Goal: Task Accomplishment & Management: Manage account settings

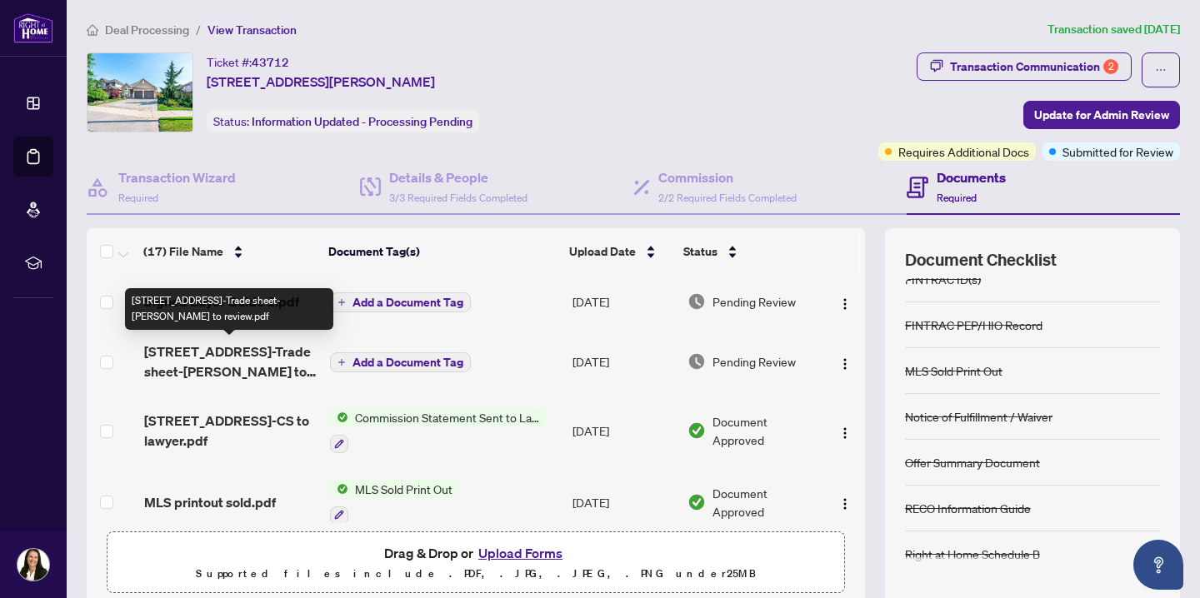
click at [217, 364] on span "[STREET_ADDRESS]-Trade sheet-[PERSON_NAME] to review.pdf" at bounding box center [230, 362] width 172 height 40
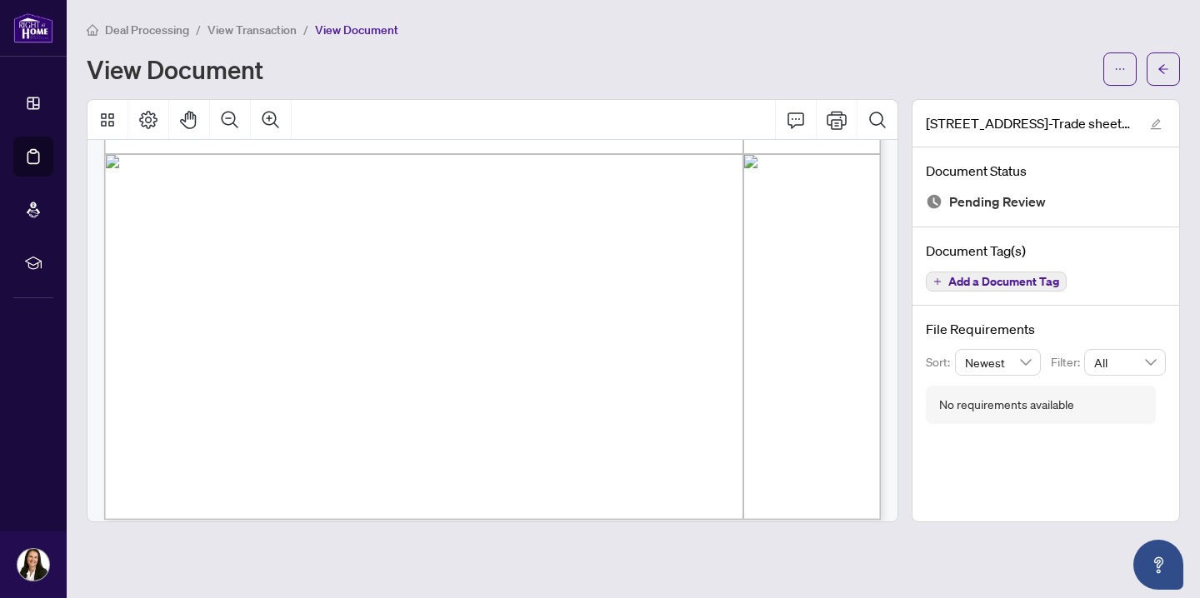
scroll to position [644, 0]
click at [655, 267] on div "Right at Home Realty 2510312 94 Pinehill Dr Hamilton,ON L0R-1P0 Property: Type:…" at bounding box center [695, 278] width 1182 height 1530
click at [643, 277] on span "Signature:_____________________________________________" at bounding box center [713, 276] width 259 height 8
click at [361, 24] on span "View Document" at bounding box center [356, 29] width 83 height 15
click at [656, 267] on div "Right at Home Realty 2510312 94 Pinehill Dr Hamilton,ON L0R-1P0 Property: Type:…" at bounding box center [695, 278] width 1182 height 1530
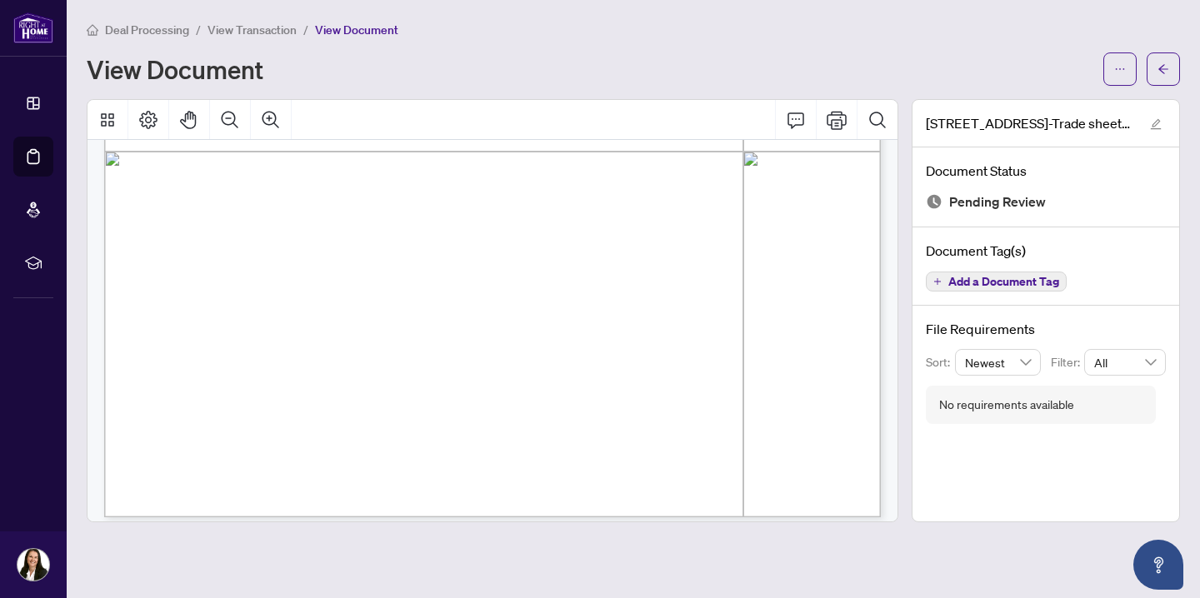
click at [656, 267] on div "Right at Home Realty 2510312 94 Pinehill Dr Hamilton,ON L0R-1P0 Property: Type:…" at bounding box center [695, 278] width 1182 height 1530
click at [654, 272] on span "Signature:_____________________________________________" at bounding box center [713, 276] width 259 height 8
click at [1158, 122] on icon "edit" at bounding box center [1156, 124] width 12 height 12
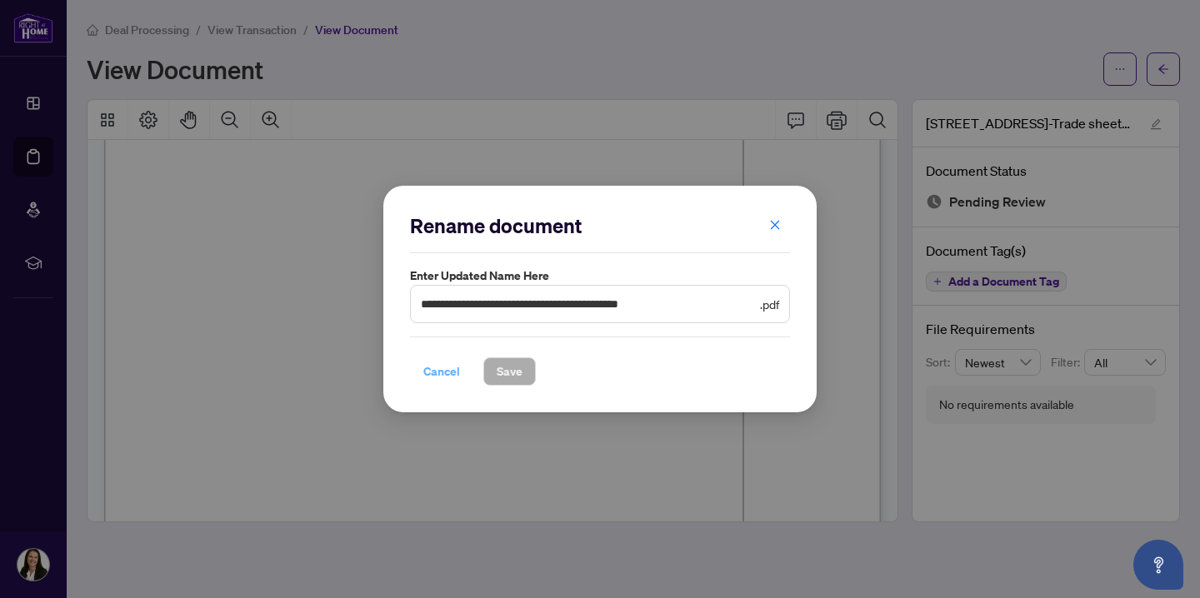
click at [439, 371] on span "Cancel" at bounding box center [441, 371] width 37 height 27
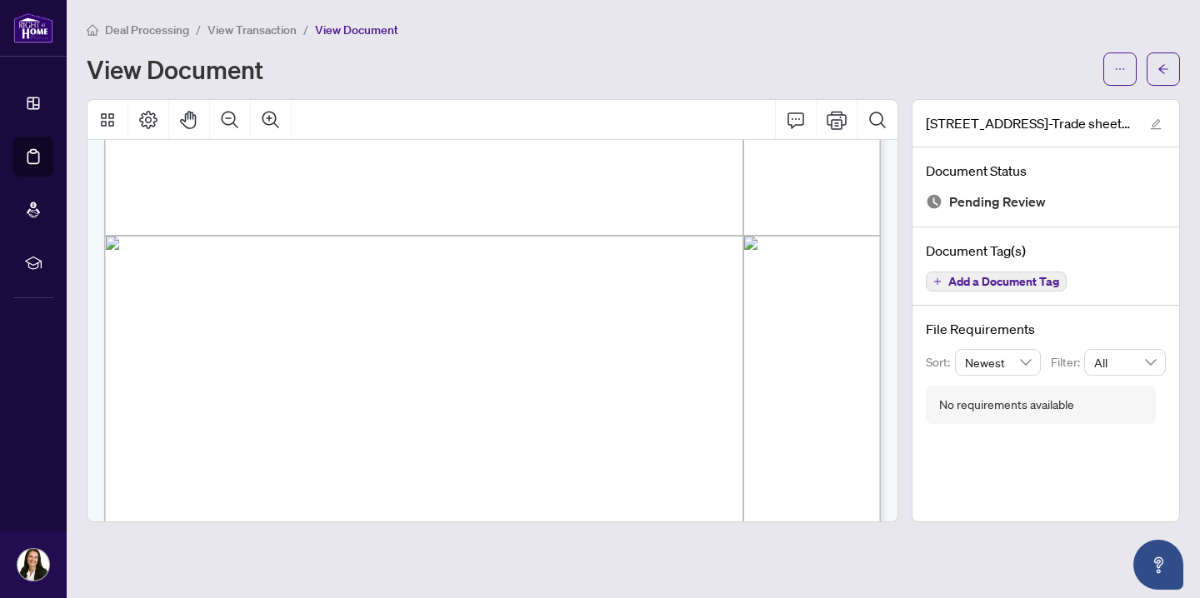
scroll to position [656, 0]
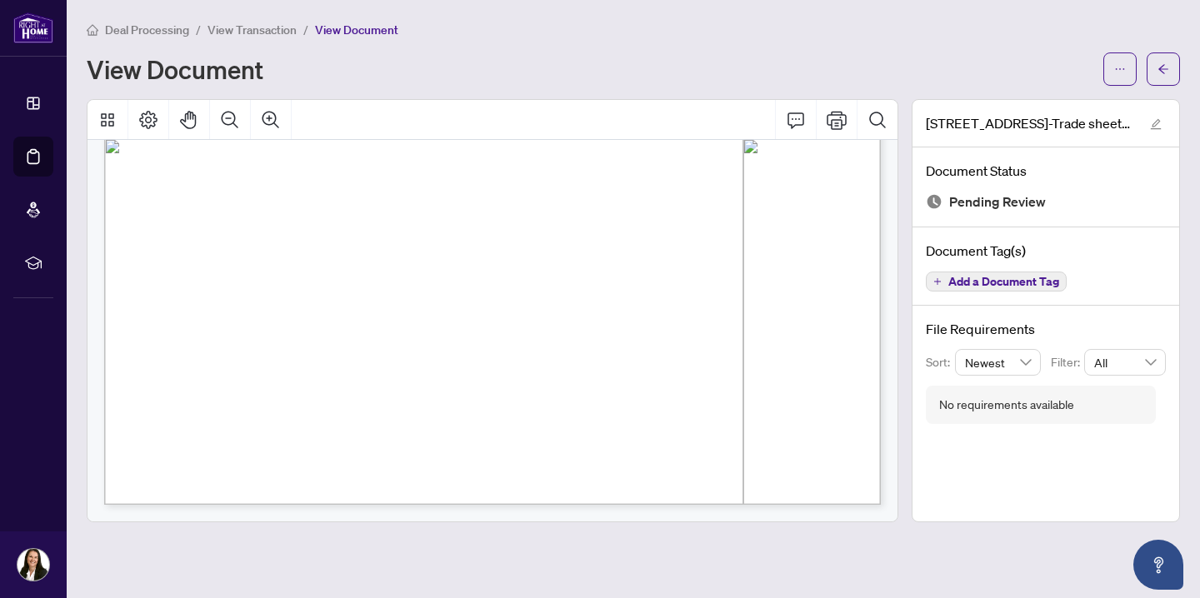
click at [654, 259] on span "Signature:_____________________________________________" at bounding box center [713, 263] width 259 height 8
click at [674, 266] on span "Signature:_____________________________________________" at bounding box center [713, 263] width 259 height 8
click at [666, 252] on div "Right at Home Realty 2510312 94 Pinehill Dr Hamilton,ON L0R-1P0 Property: Type:…" at bounding box center [695, 265] width 1182 height 1530
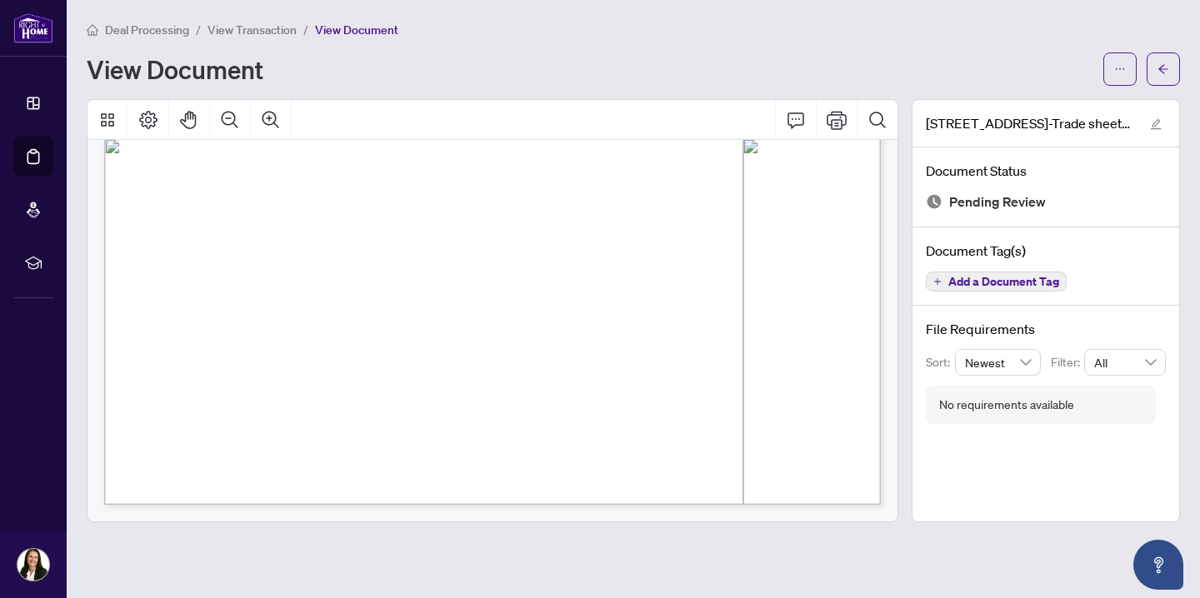
click at [666, 252] on div "Right at Home Realty 2510312 94 Pinehill Dr Hamilton,ON L0R-1P0 Property: Type:…" at bounding box center [695, 265] width 1182 height 1530
click at [745, 316] on div "Right at Home Realty 2510312 94 Pinehill Dr Hamilton,ON L0R-1P0 Property: Type:…" at bounding box center [695, 265] width 1182 height 1530
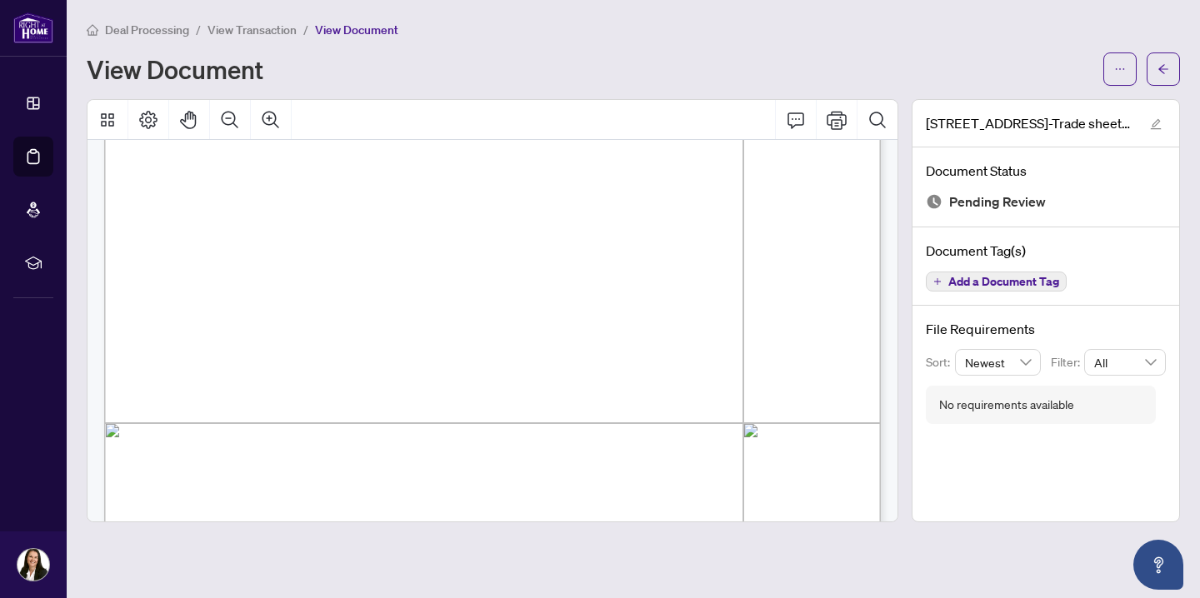
scroll to position [362, 0]
click at [835, 116] on icon "Print" at bounding box center [836, 120] width 20 height 20
click at [1120, 67] on icon "ellipsis" at bounding box center [1120, 69] width 12 height 12
click at [885, 72] on div "View Document" at bounding box center [590, 69] width 1006 height 27
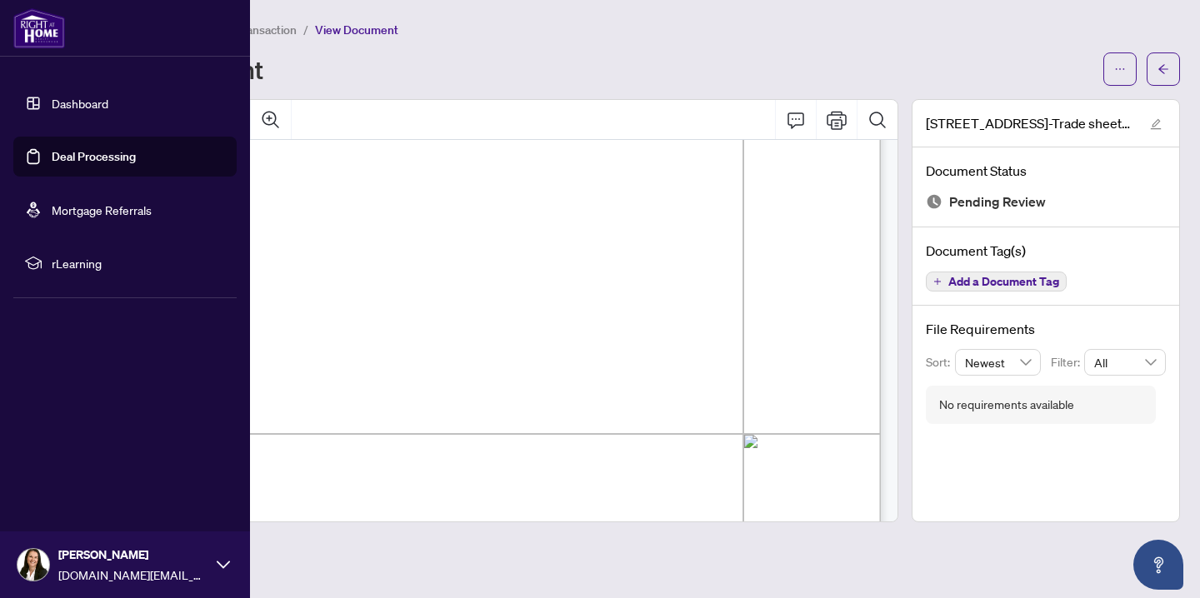
click at [60, 155] on link "Deal Processing" at bounding box center [94, 156] width 84 height 15
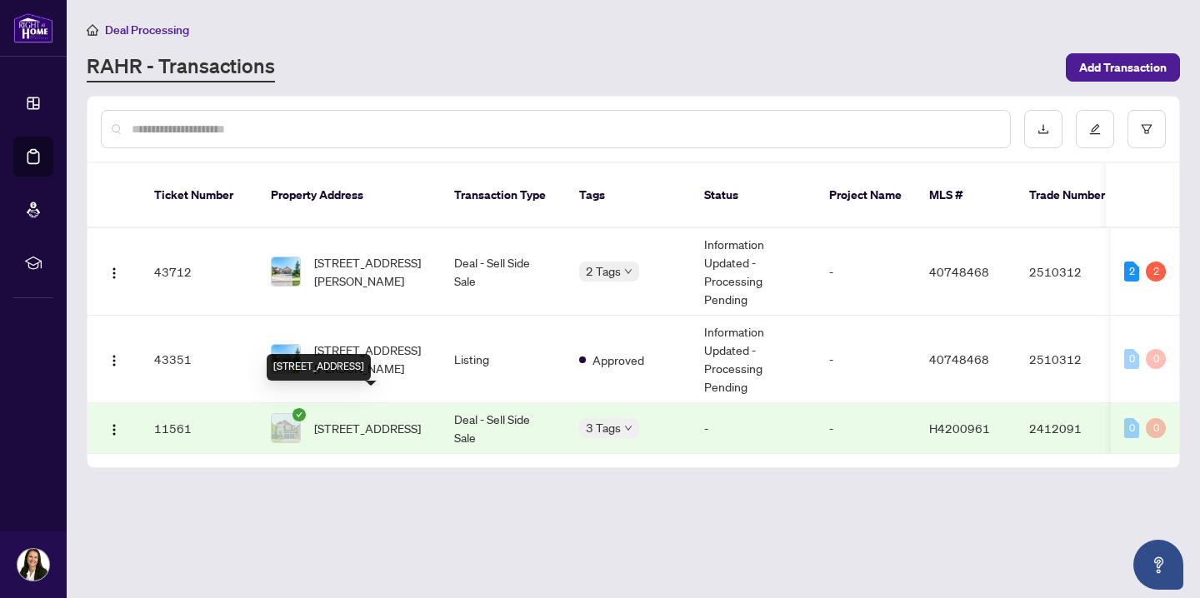
click at [378, 419] on span "3346 Pottery Drive Burlington Ontario L7M 0L3 Canada, Burlington, Ontario L7M 0…" at bounding box center [367, 428] width 107 height 18
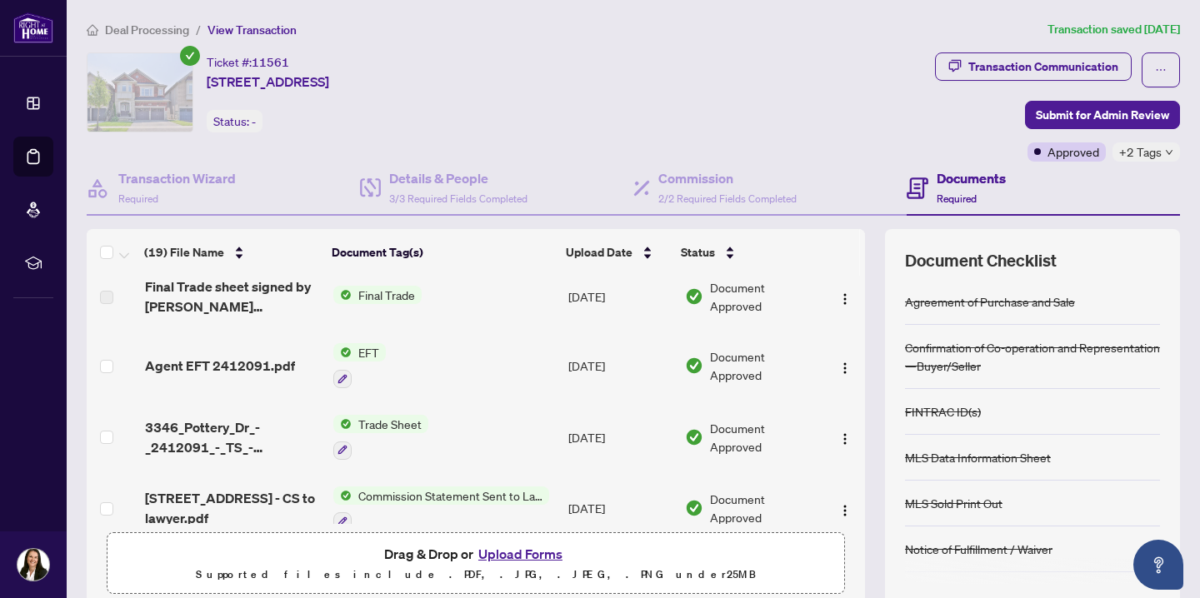
scroll to position [15, 0]
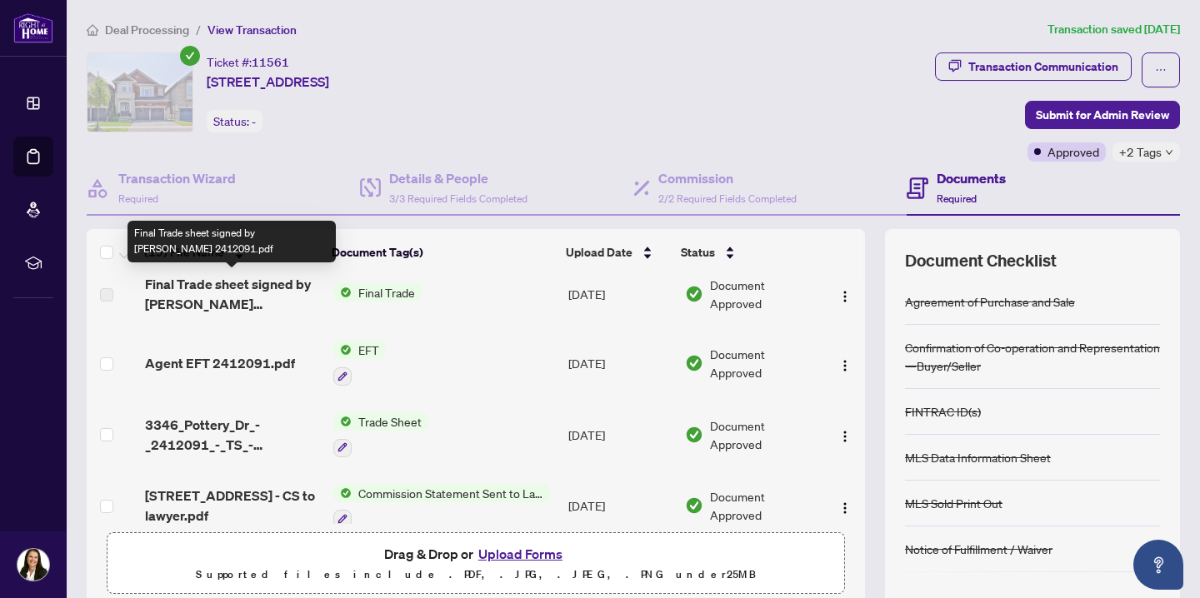
click at [253, 294] on span "Final Trade sheet signed by BOR 2412091.pdf" at bounding box center [232, 294] width 175 height 40
click at [240, 286] on span "Final Trade sheet signed by BOR 2412091.pdf" at bounding box center [232, 294] width 175 height 40
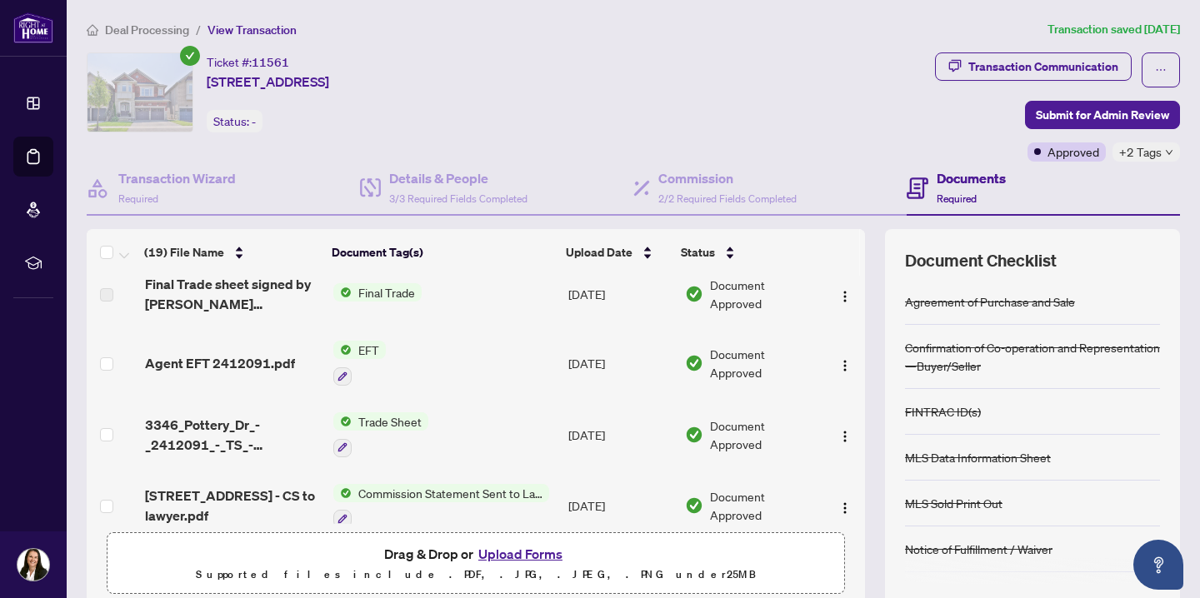
click at [221, 307] on span "Final Trade sheet signed by BOR 2412091.pdf" at bounding box center [232, 294] width 175 height 40
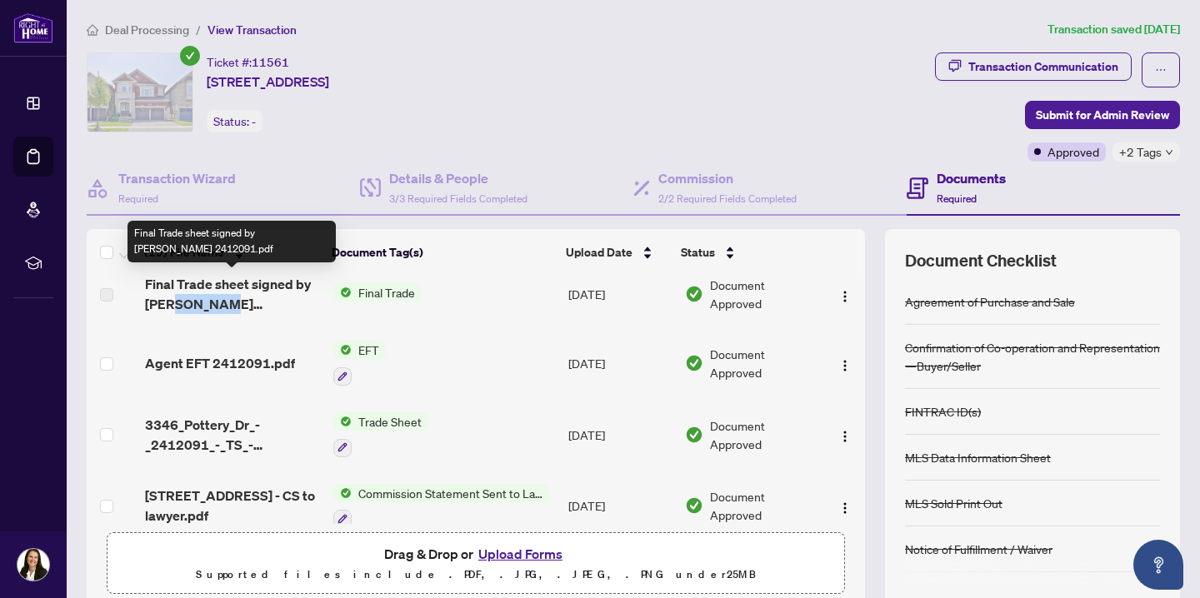
click at [221, 307] on span "Final Trade sheet signed by BOR 2412091.pdf" at bounding box center [232, 294] width 175 height 40
click at [256, 291] on span "Final Trade sheet signed by BOR 2412091.pdf" at bounding box center [232, 294] width 175 height 40
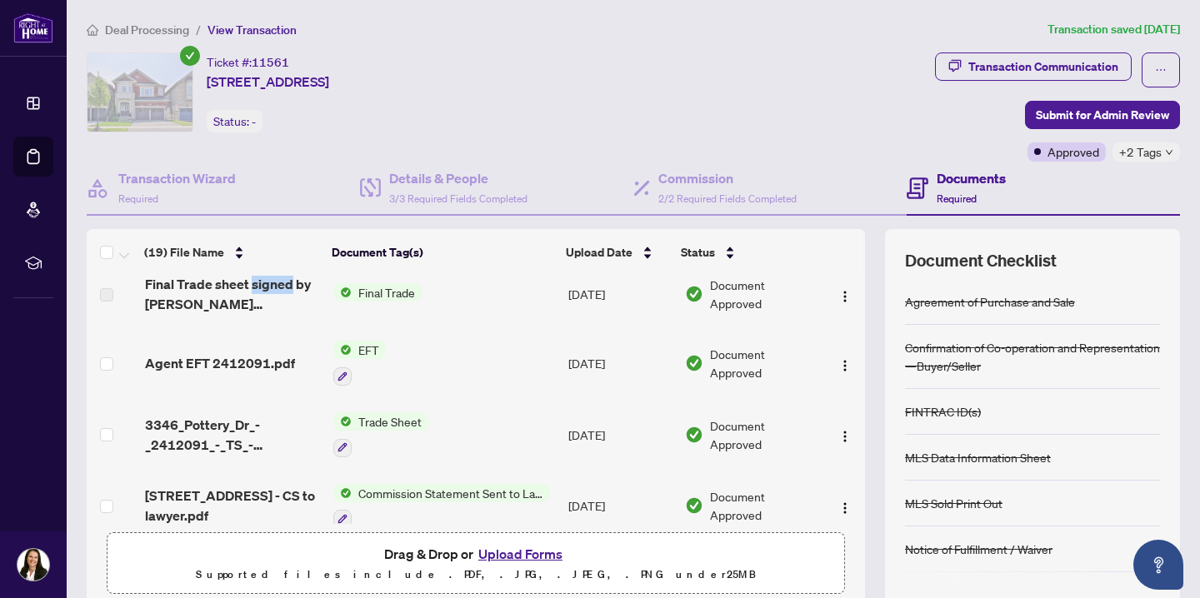
click at [400, 294] on span "Final Trade" at bounding box center [387, 292] width 70 height 18
click at [462, 257] on th "Document Tag(s)" at bounding box center [442, 252] width 234 height 47
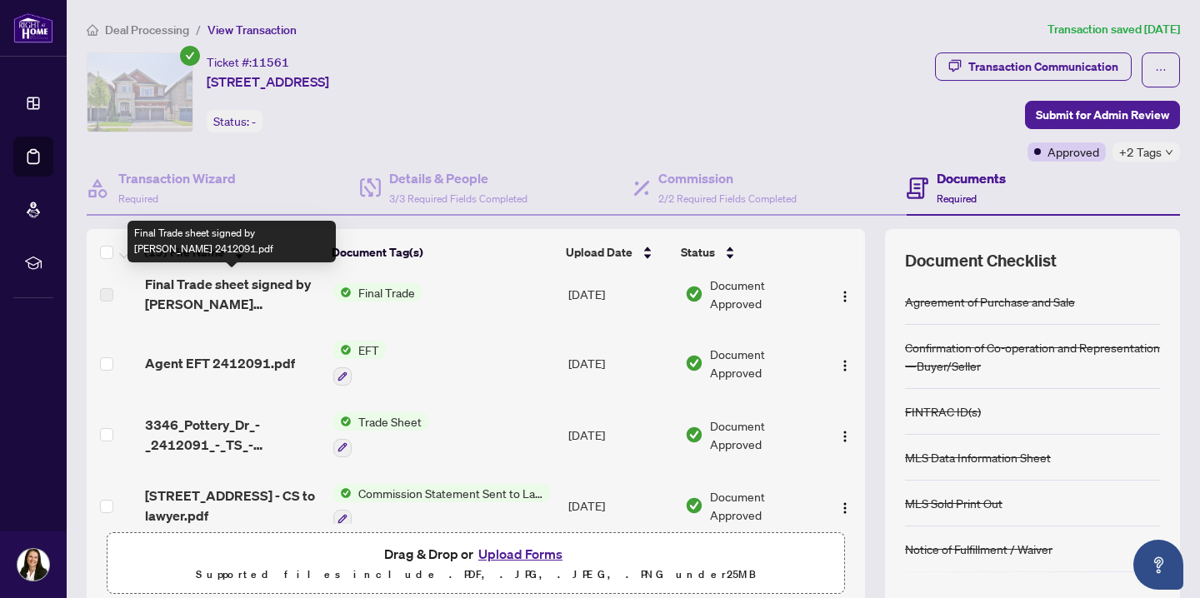
click at [206, 286] on span "Final Trade sheet signed by BOR 2412091.pdf" at bounding box center [232, 294] width 175 height 40
click at [203, 286] on span "Final Trade sheet signed by BOR 2412091.pdf" at bounding box center [232, 294] width 175 height 40
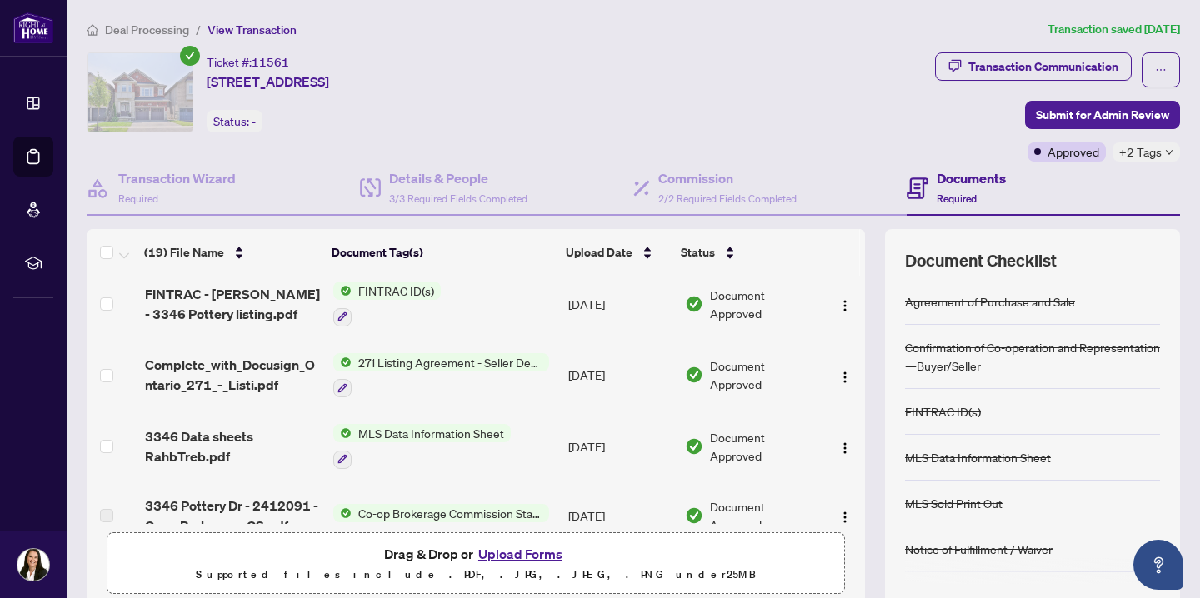
scroll to position [0, 0]
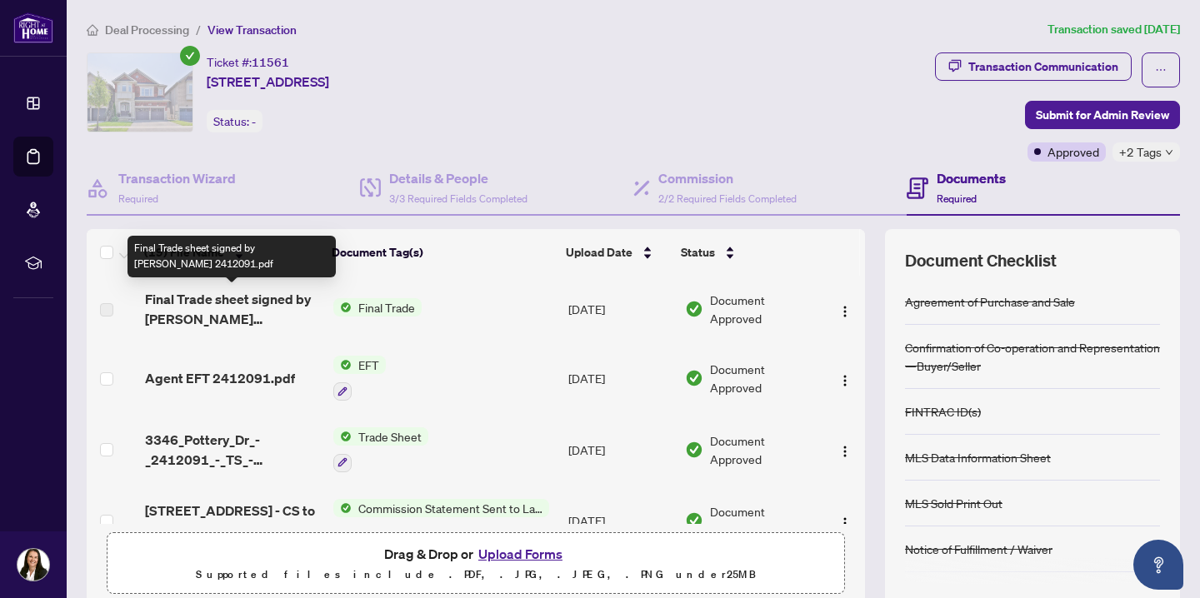
click at [220, 302] on span "Final Trade sheet signed by BOR 2412091.pdf" at bounding box center [232, 309] width 175 height 40
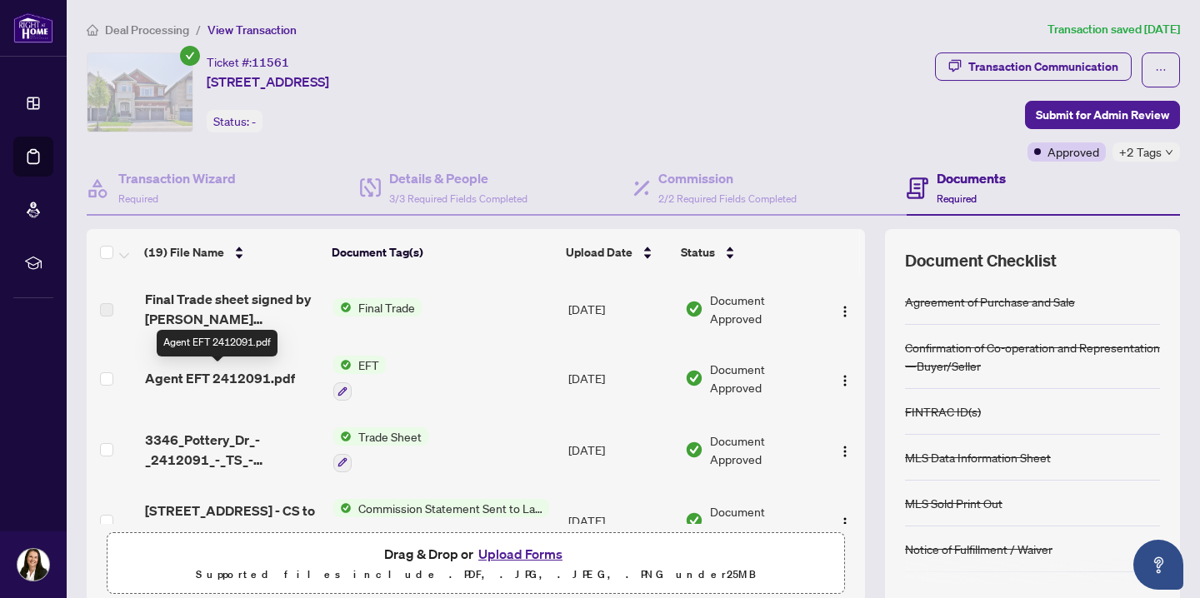
click at [224, 379] on span "Agent EFT 2412091.pdf" at bounding box center [220, 378] width 150 height 20
click at [295, 253] on div "(19) File Name" at bounding box center [231, 252] width 174 height 18
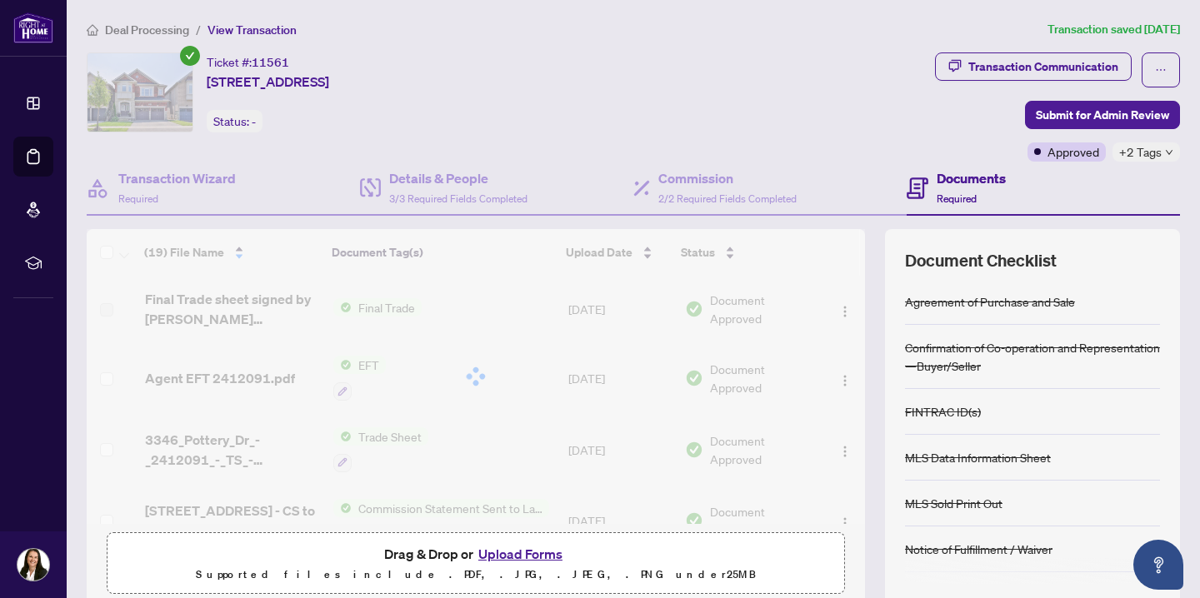
click at [242, 303] on div at bounding box center [476, 376] width 778 height 295
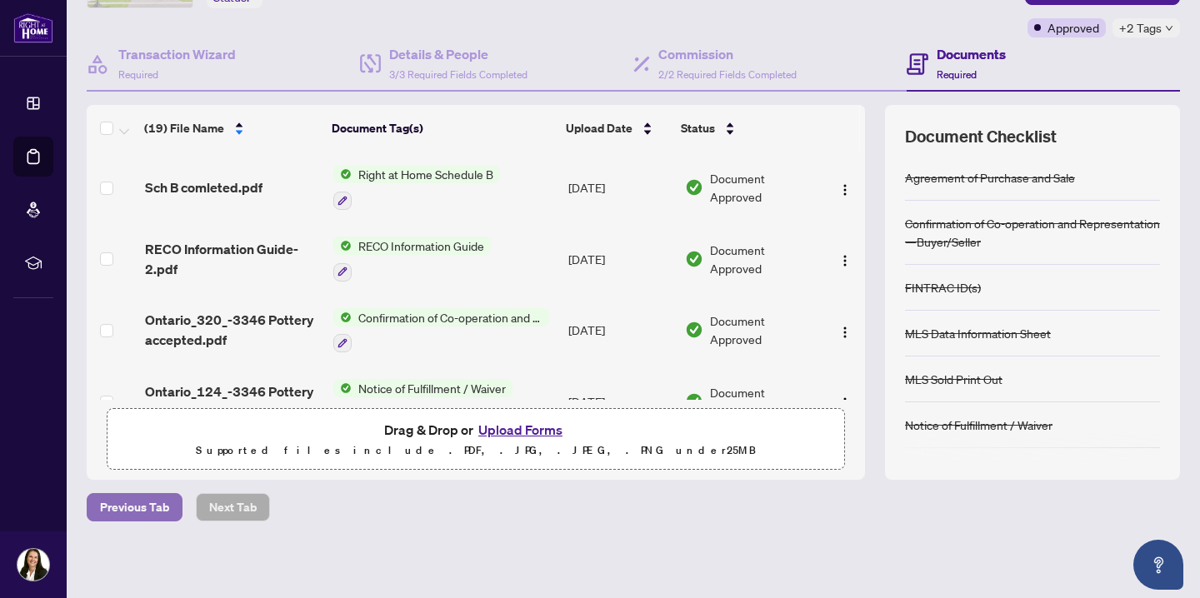
click at [146, 507] on span "Previous Tab" at bounding box center [134, 507] width 69 height 27
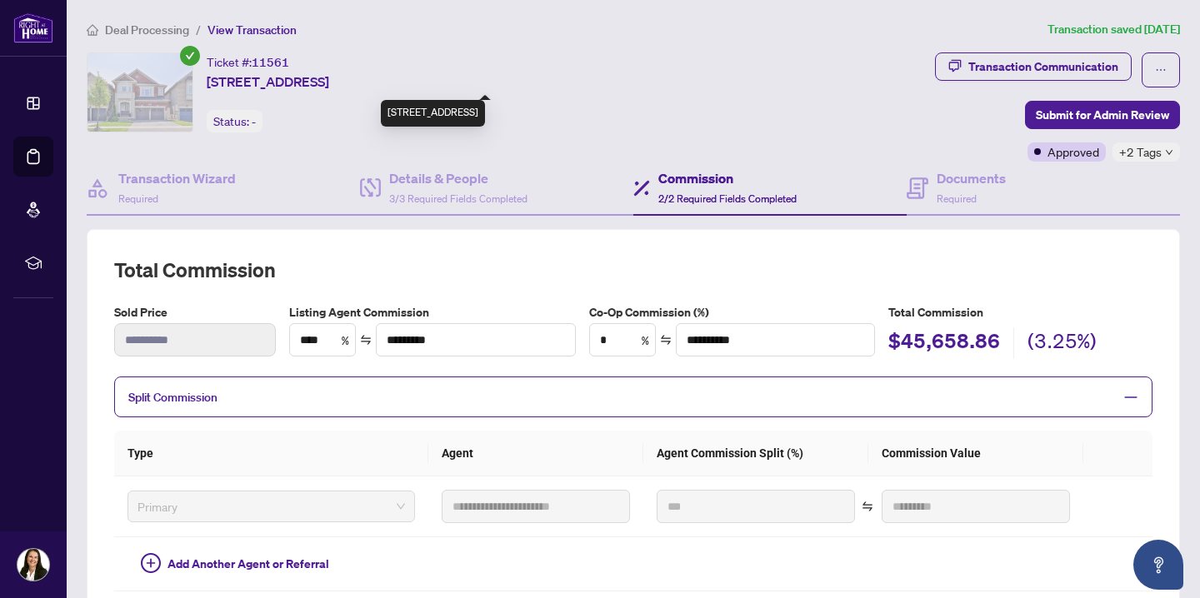
click at [262, 77] on span "3346 Pottery Drive Burlington Ontario L7M 0L3 Canada, Burlington, Ontario L7M 0…" at bounding box center [268, 82] width 122 height 20
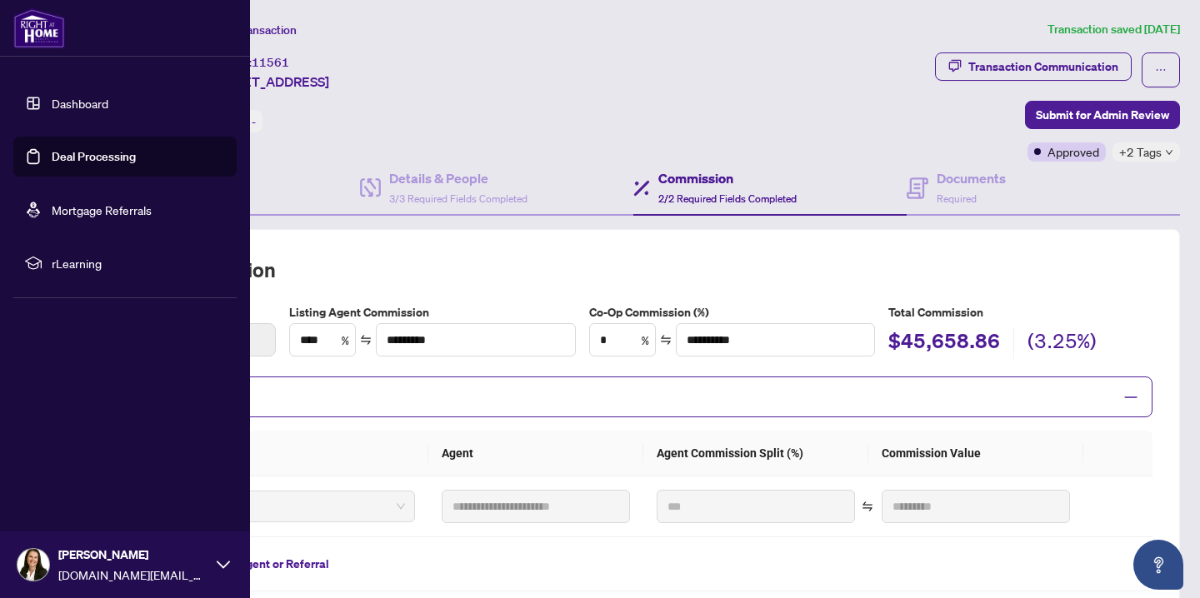
click at [52, 159] on link "Deal Processing" at bounding box center [94, 156] width 84 height 15
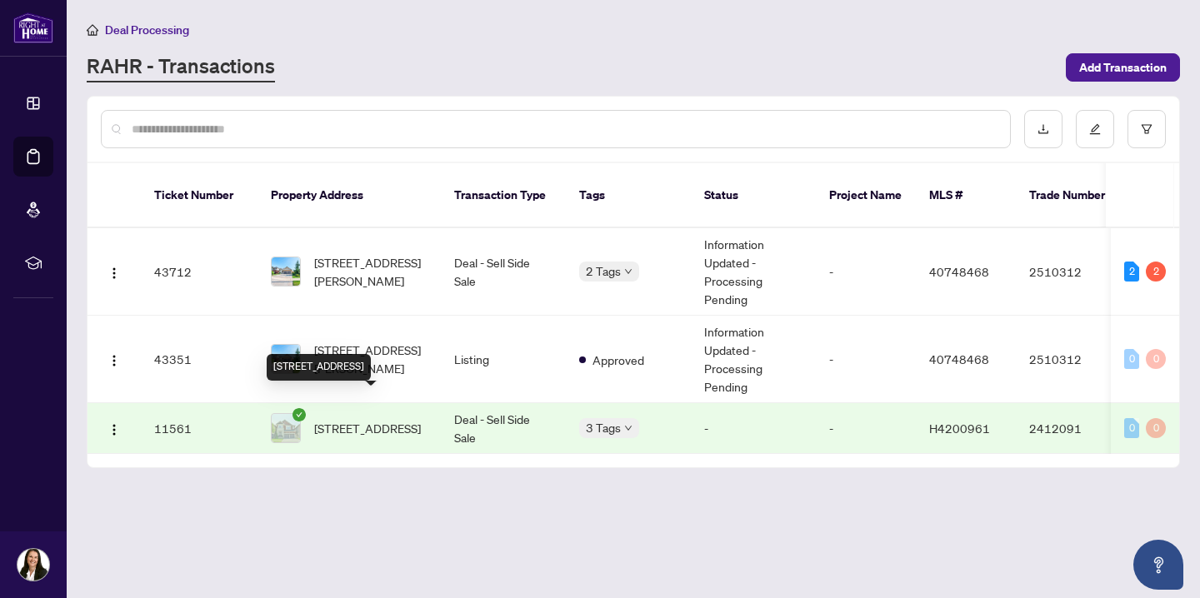
click at [322, 419] on span "3346 Pottery Drive Burlington Ontario L7M 0L3 Canada, Burlington, Ontario L7M 0…" at bounding box center [367, 428] width 107 height 18
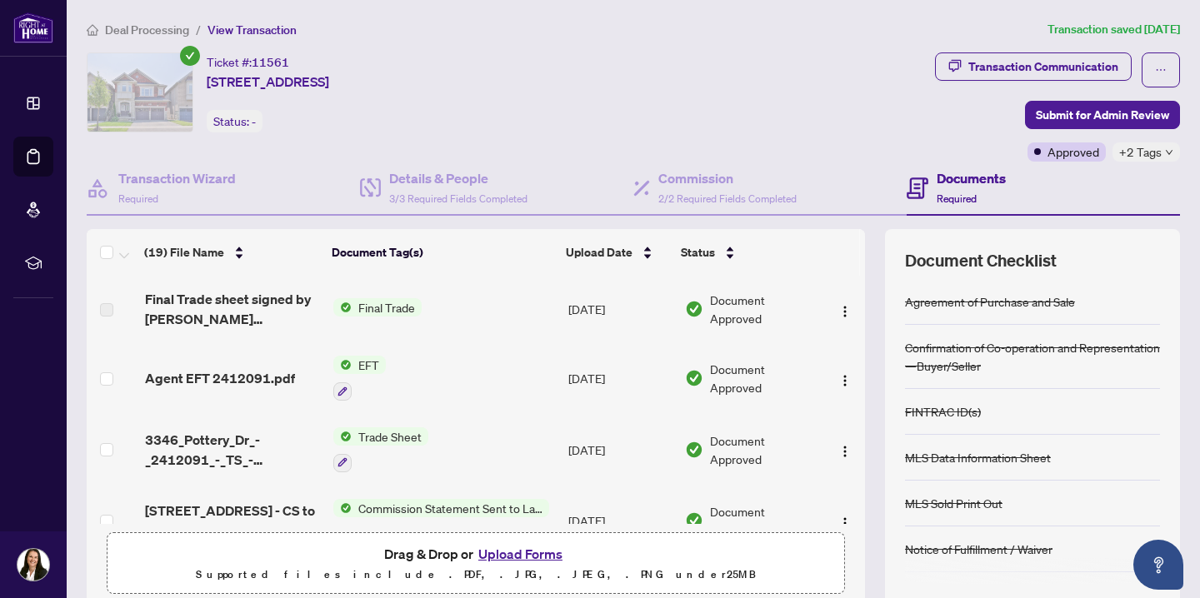
click at [104, 309] on label at bounding box center [106, 310] width 13 height 18
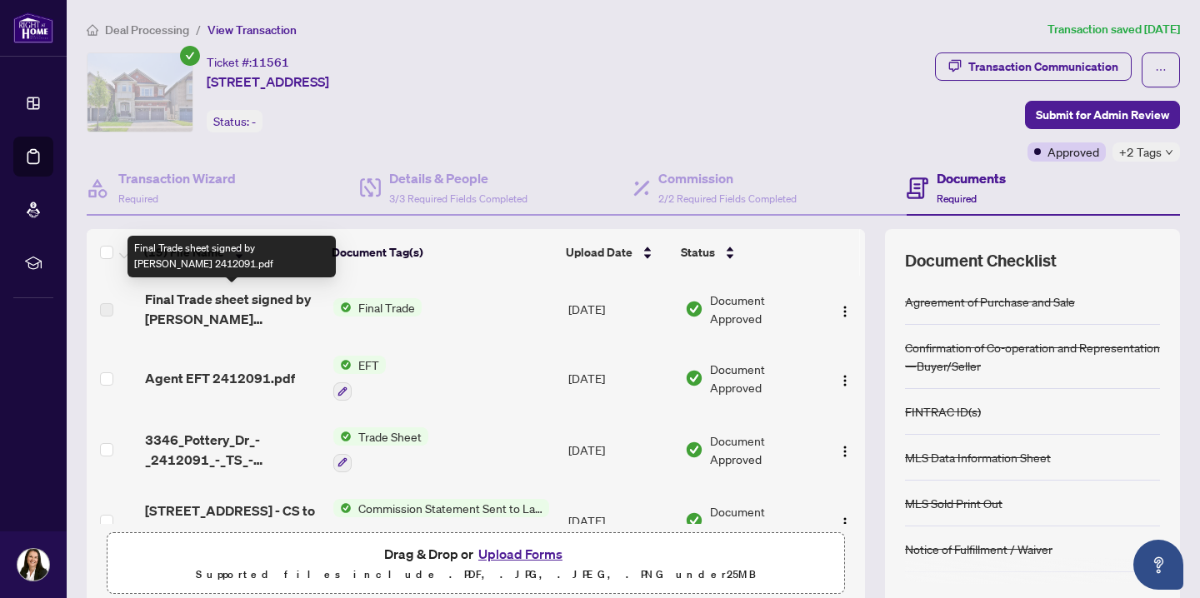
click at [227, 322] on span "Final Trade sheet signed by BOR 2412091.pdf" at bounding box center [232, 309] width 175 height 40
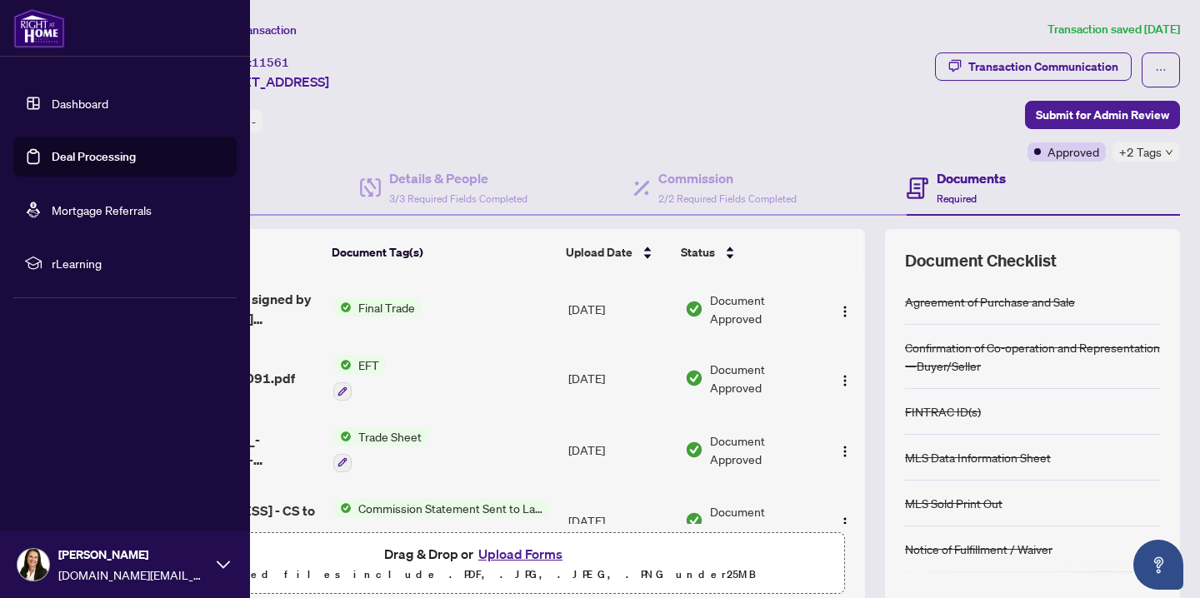
click at [55, 157] on link "Deal Processing" at bounding box center [94, 156] width 84 height 15
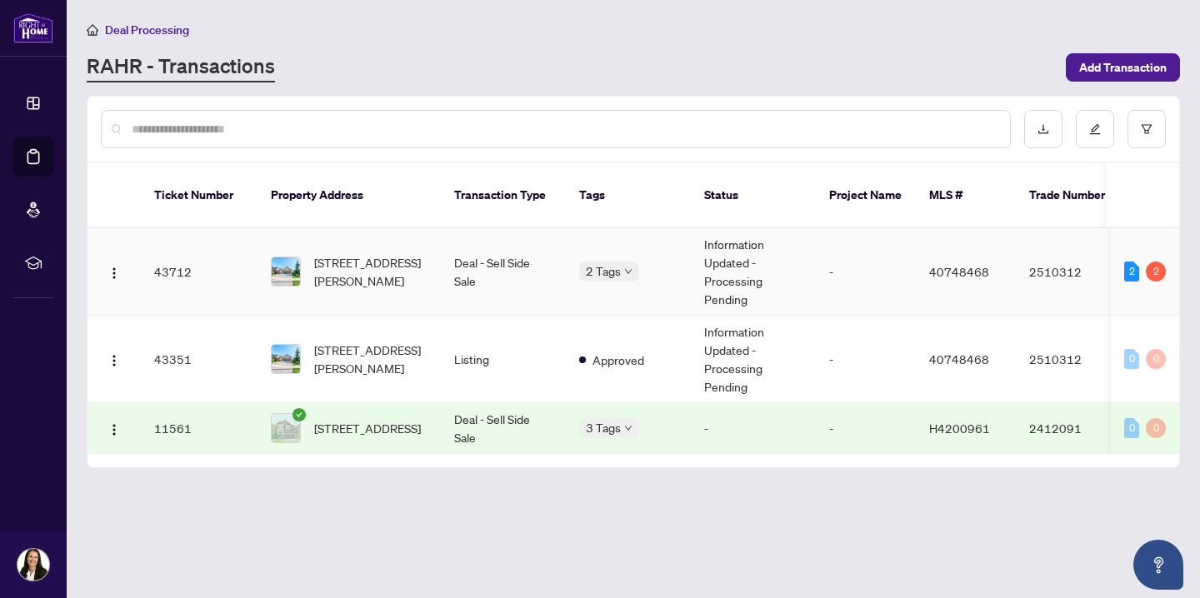
click at [312, 253] on div "[STREET_ADDRESS][PERSON_NAME]" at bounding box center [349, 271] width 157 height 37
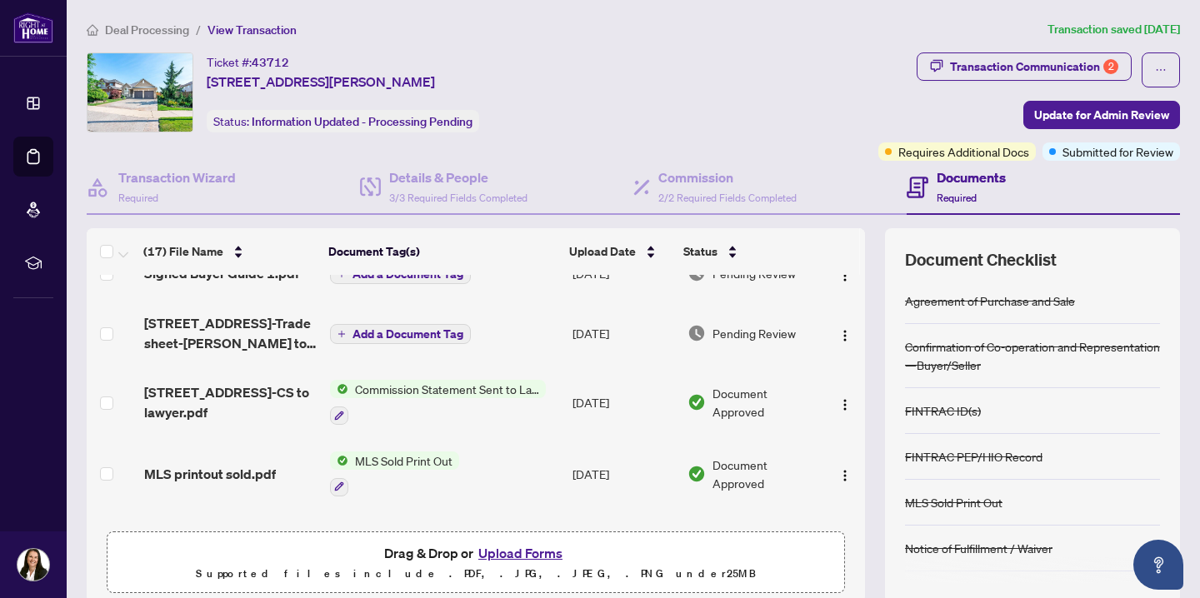
scroll to position [32, 0]
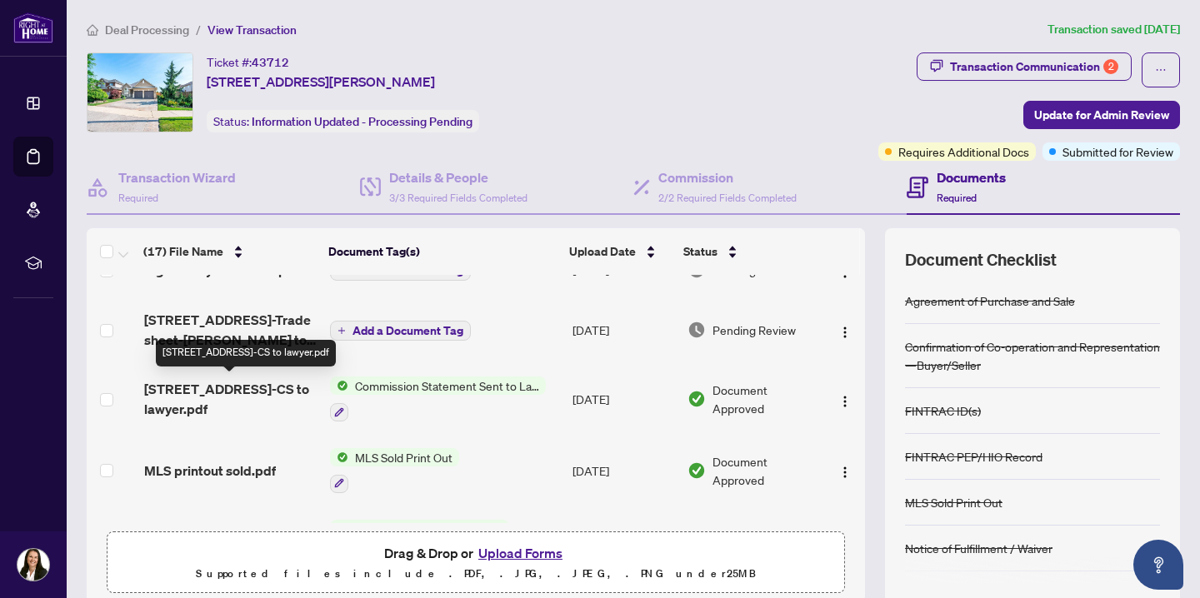
click at [199, 387] on span "[STREET_ADDRESS]-CS to lawyer.pdf" at bounding box center [230, 399] width 172 height 40
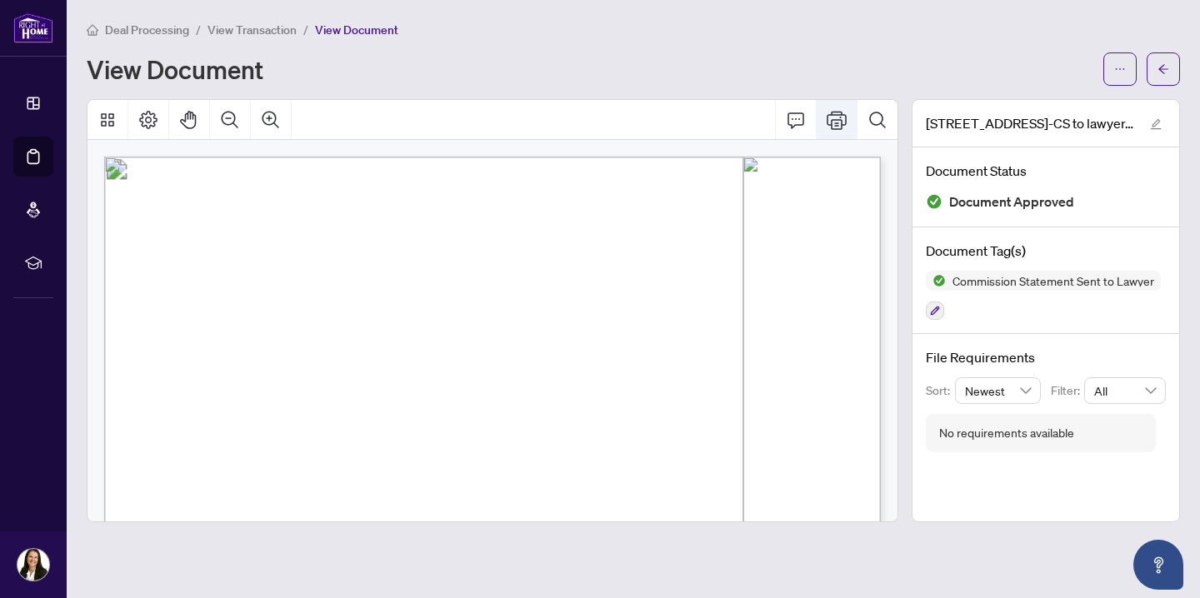
click at [831, 115] on icon "Print" at bounding box center [836, 120] width 20 height 20
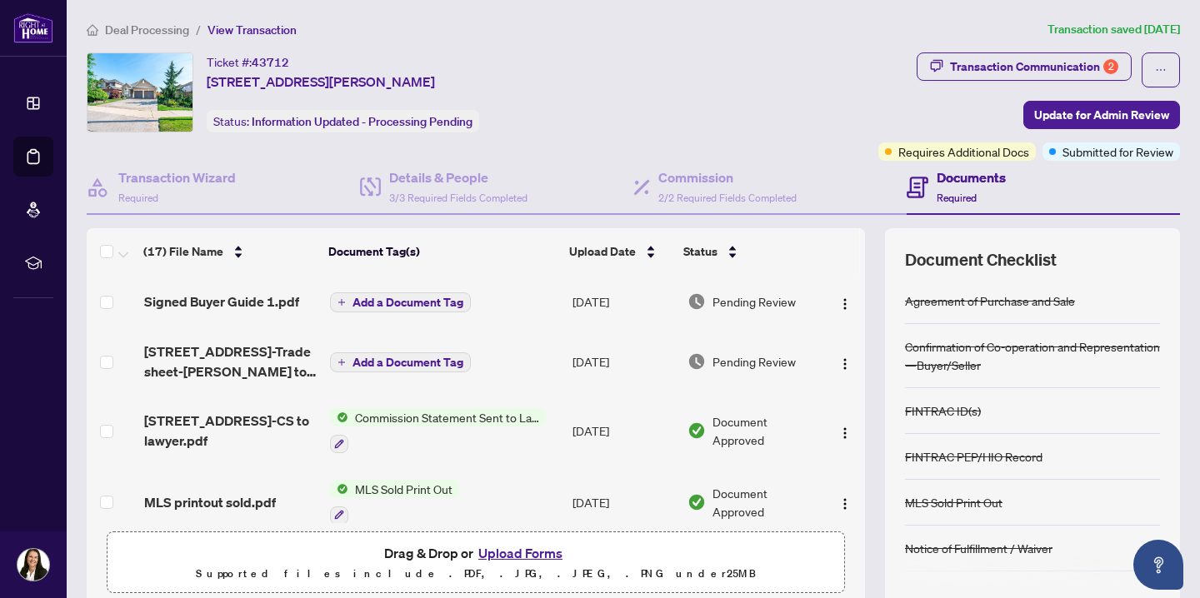
click at [386, 297] on span "Add a Document Tag" at bounding box center [407, 303] width 111 height 12
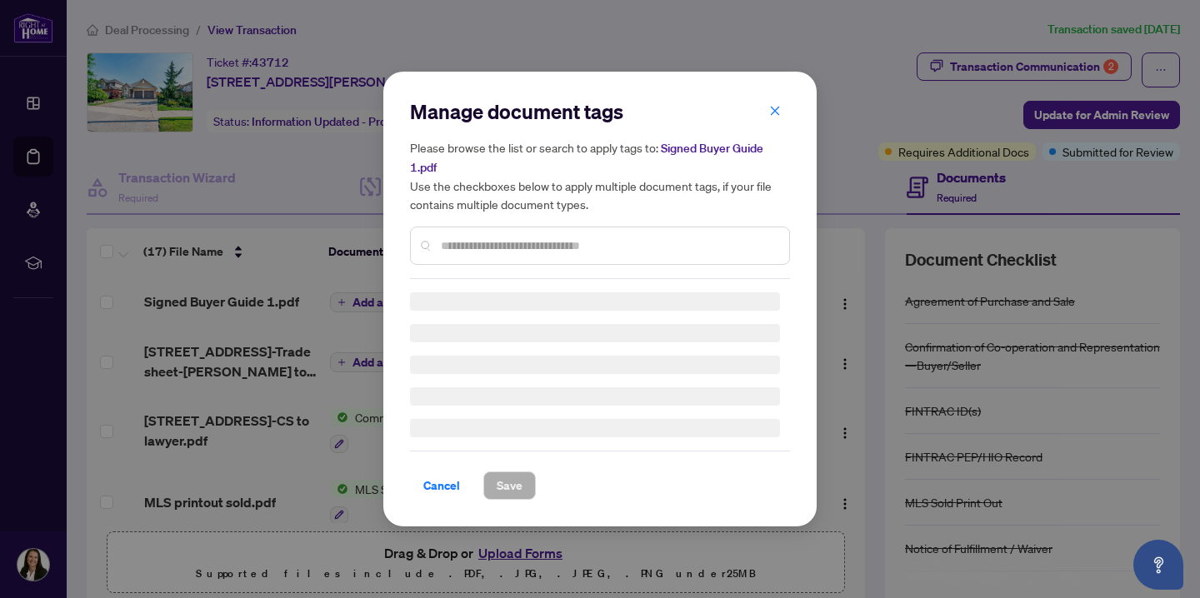
click at [454, 239] on input "text" at bounding box center [608, 246] width 335 height 18
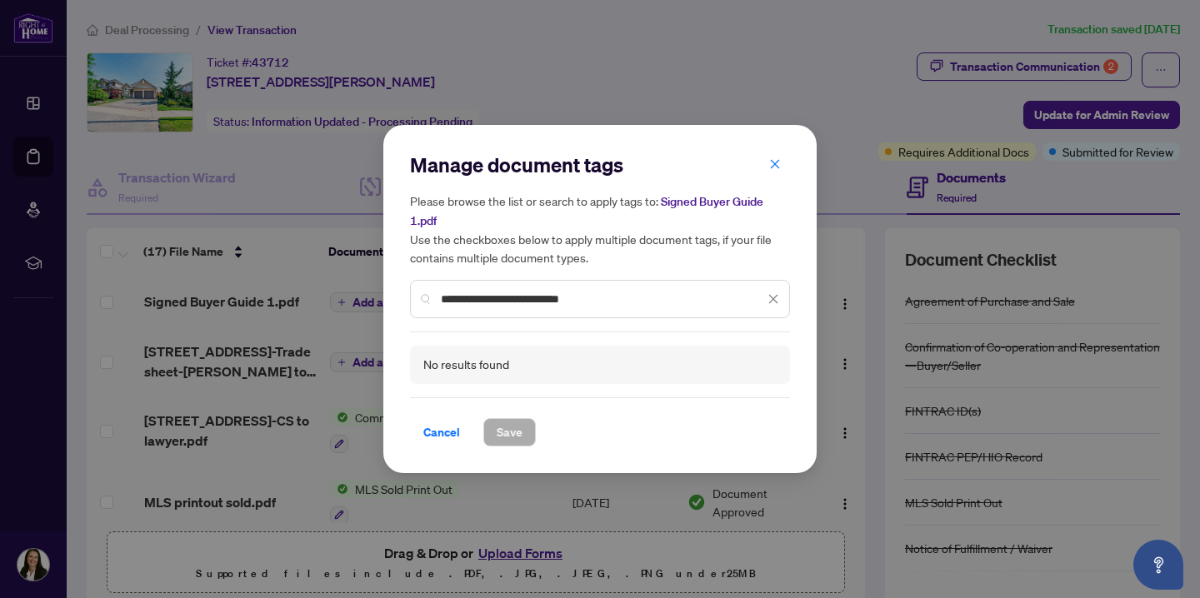
click at [580, 300] on input "**********" at bounding box center [602, 299] width 323 height 18
type input "**********"
click at [486, 364] on div "No results found" at bounding box center [466, 365] width 86 height 18
click at [449, 428] on span "Cancel" at bounding box center [441, 432] width 37 height 27
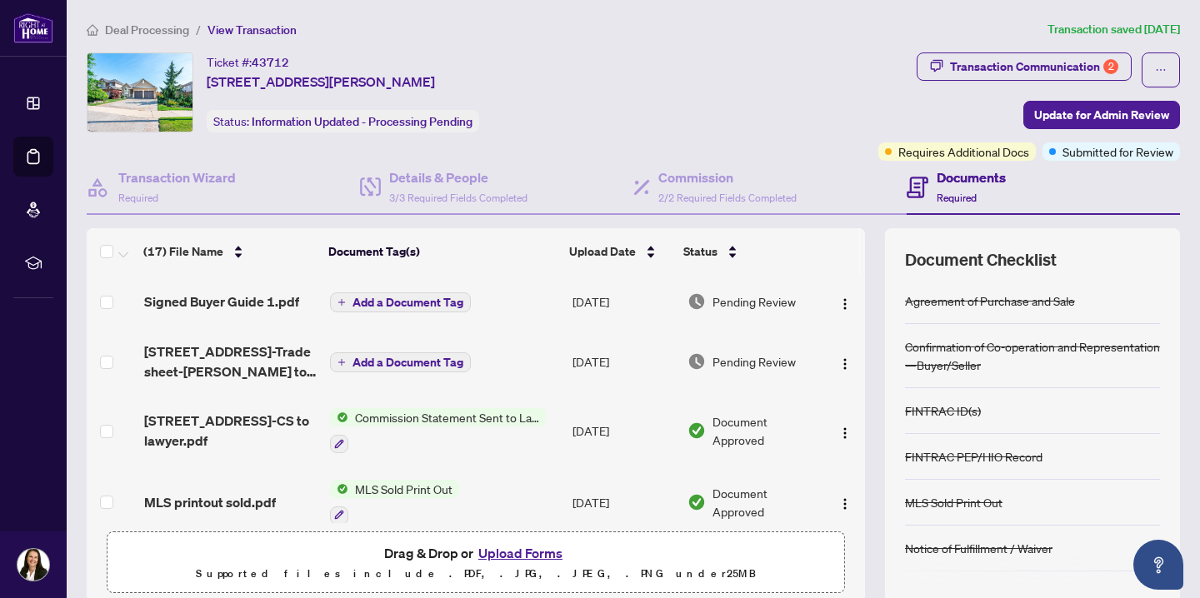
click at [380, 301] on span "Add a Document Tag" at bounding box center [407, 303] width 111 height 12
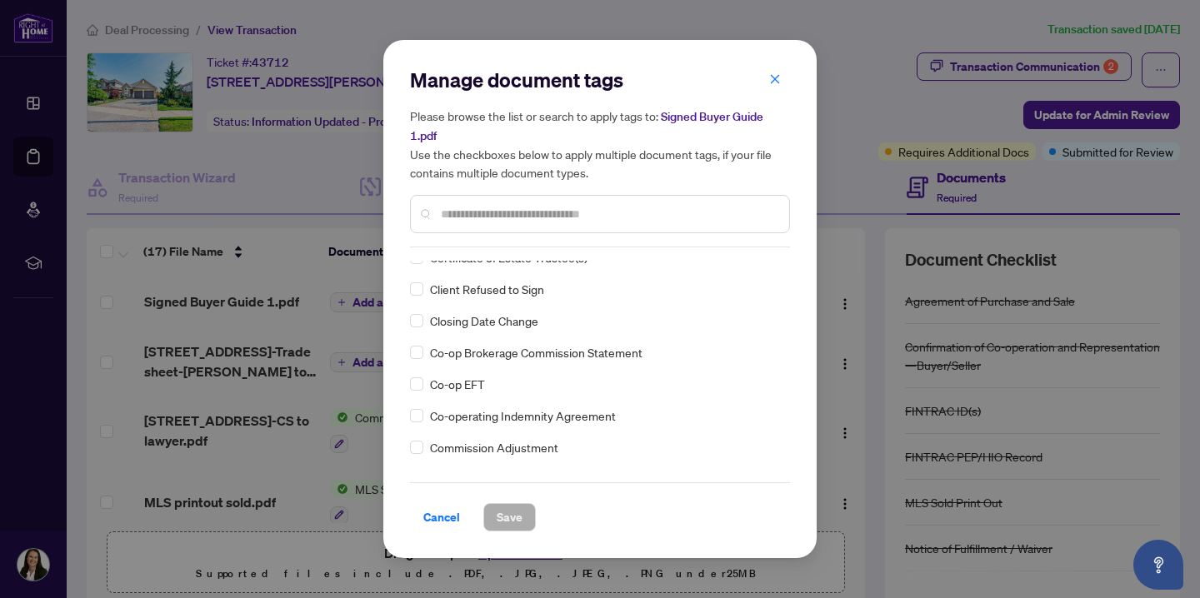
scroll to position [714, 0]
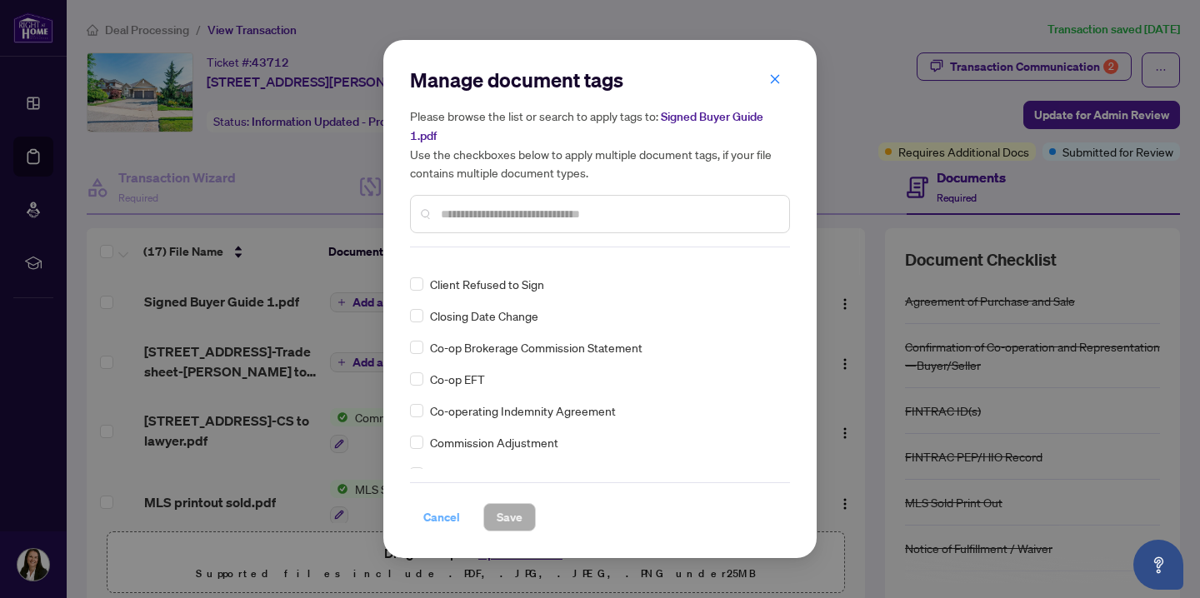
click at [448, 515] on span "Cancel" at bounding box center [441, 517] width 37 height 27
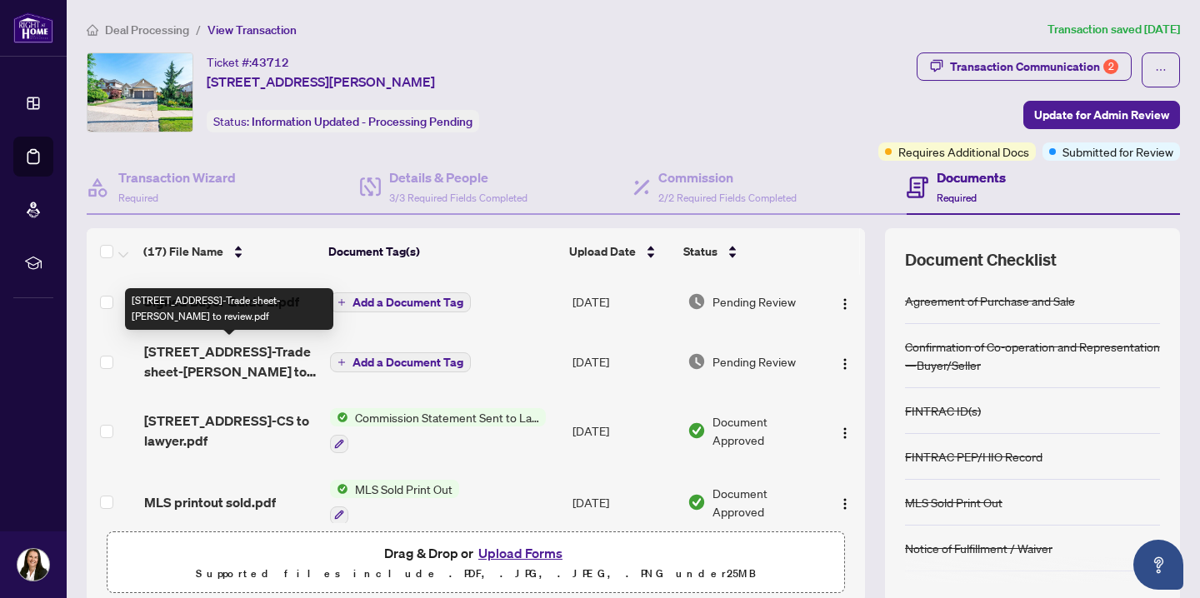
click at [234, 349] on span "[STREET_ADDRESS]-Trade sheet-[PERSON_NAME] to review.pdf" at bounding box center [230, 362] width 172 height 40
click at [221, 349] on span "[STREET_ADDRESS]-Trade sheet-[PERSON_NAME] to review.pdf" at bounding box center [230, 362] width 172 height 40
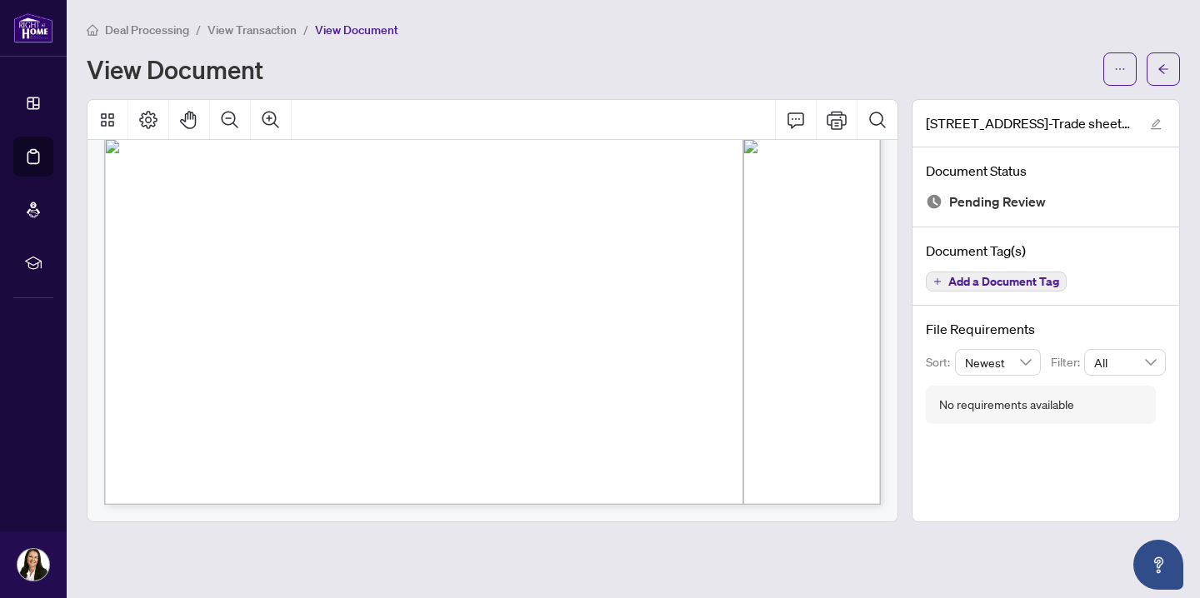
scroll to position [655, 0]
click at [366, 201] on div "Right at Home Realty 2510312 94 Pinehill Dr Hamilton,ON L0R-1P0 Property: Type:…" at bounding box center [695, 267] width 1182 height 1530
click at [477, 148] on span "$40,000.00" at bounding box center [469, 149] width 43 height 8
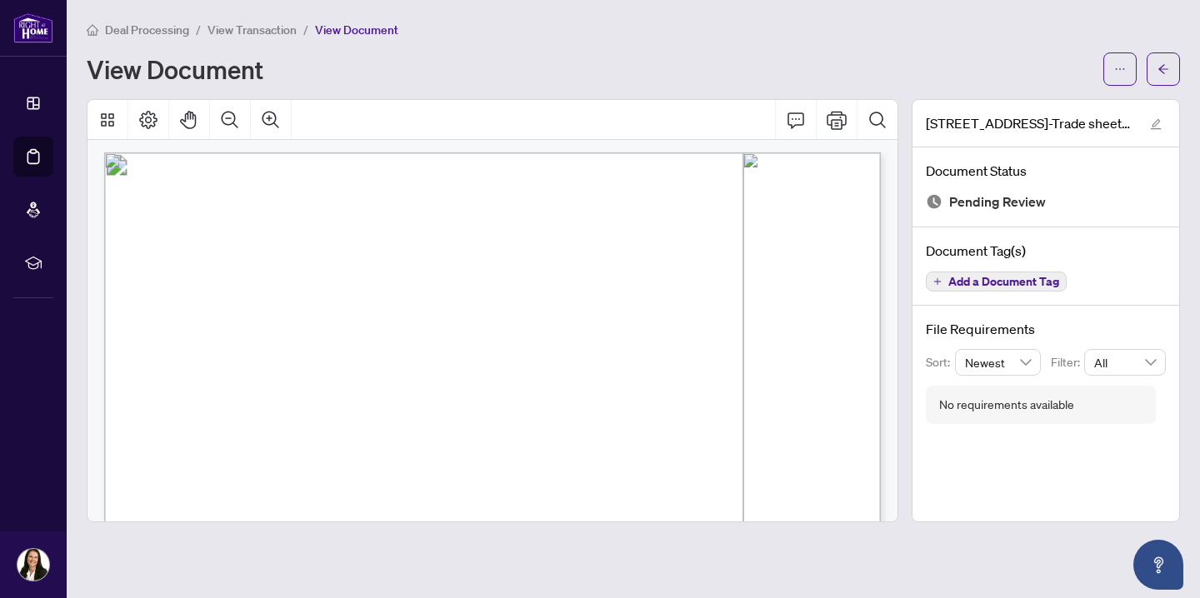
scroll to position [0, 0]
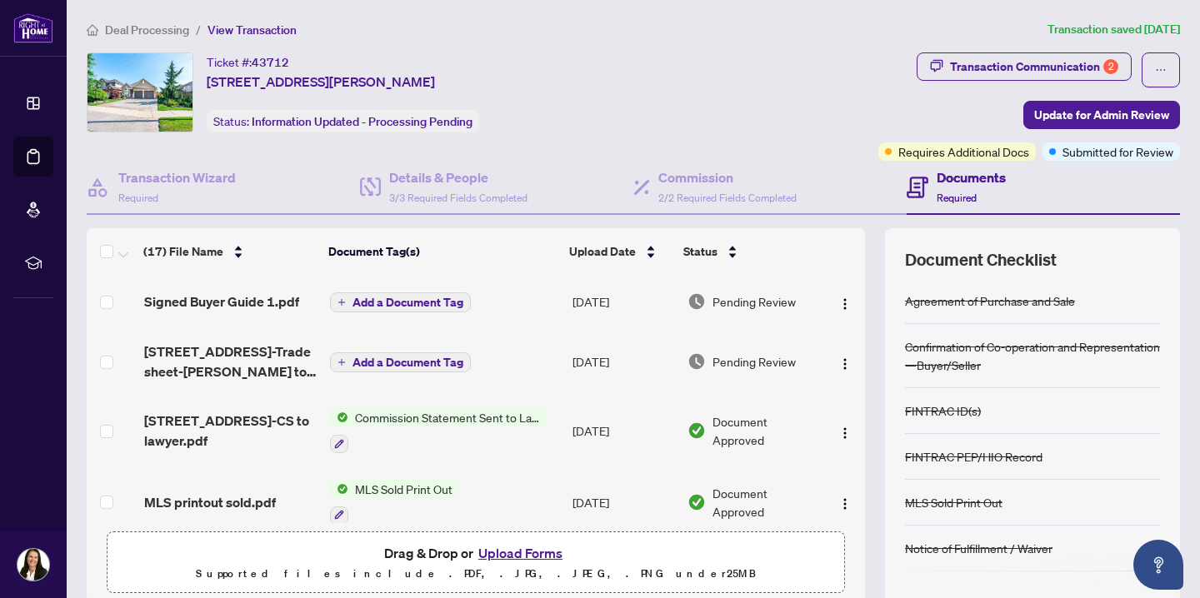
click at [936, 186] on h4 "Documents" at bounding box center [970, 177] width 69 height 20
click at [951, 177] on h4 "Documents" at bounding box center [970, 177] width 69 height 20
click at [914, 187] on icon at bounding box center [916, 188] width 7 height 2
click at [918, 187] on icon at bounding box center [916, 188] width 7 height 2
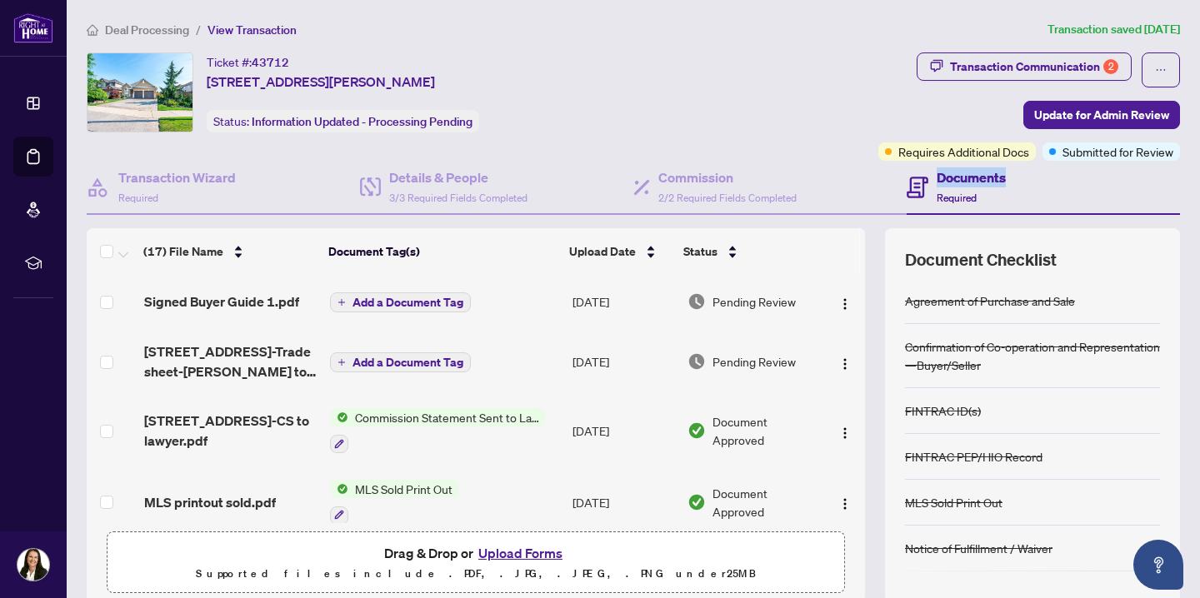
click at [524, 551] on button "Upload Forms" at bounding box center [520, 553] width 94 height 22
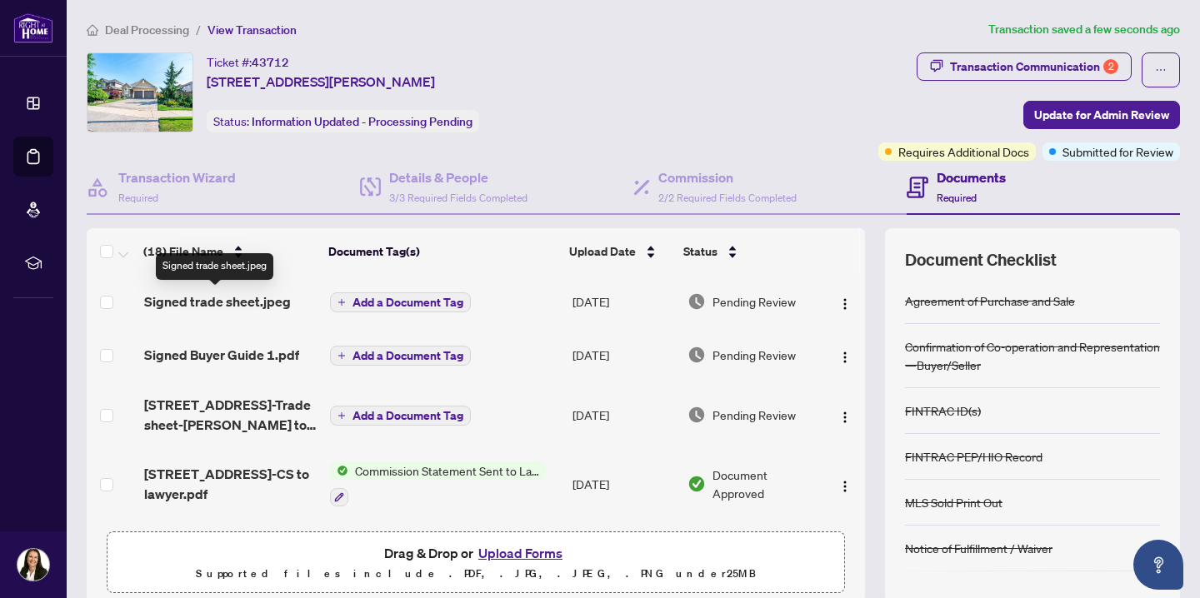
click at [260, 299] on span "Signed trade sheet.jpeg" at bounding box center [217, 302] width 147 height 20
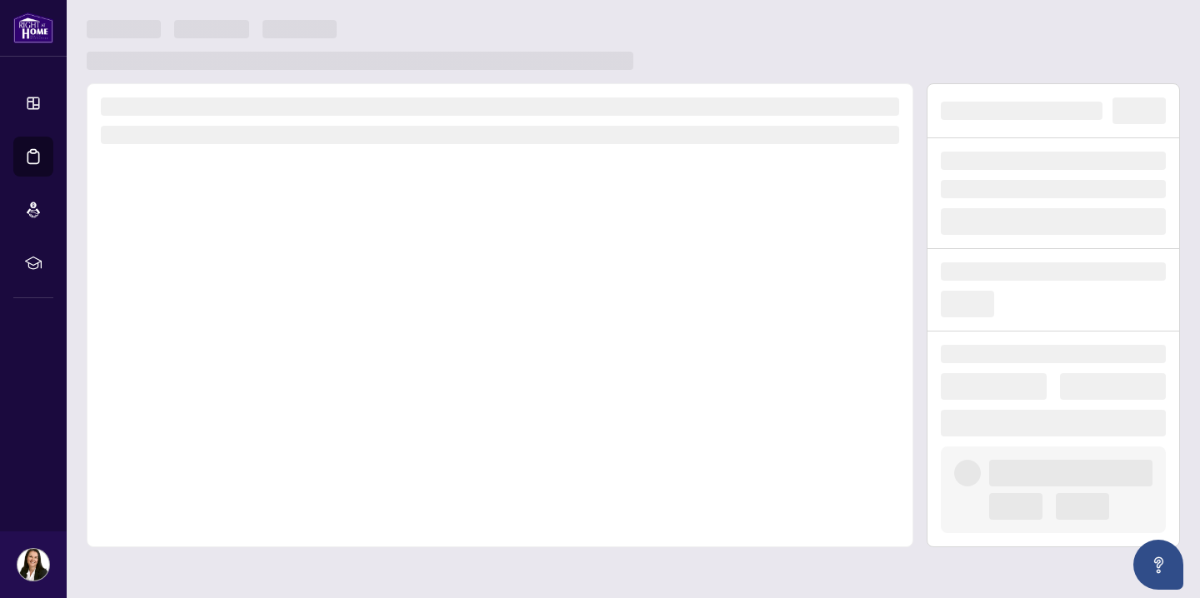
click at [260, 299] on div at bounding box center [500, 315] width 826 height 464
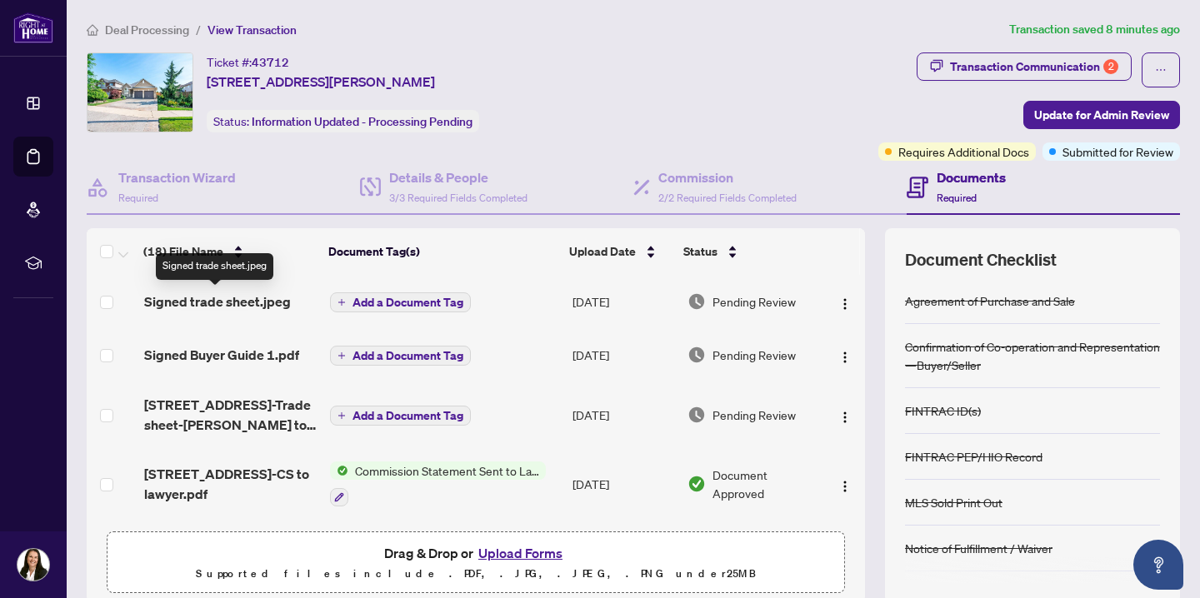
click at [263, 297] on span "Signed trade sheet.jpeg" at bounding box center [217, 302] width 147 height 20
